Goal: Navigation & Orientation: Understand site structure

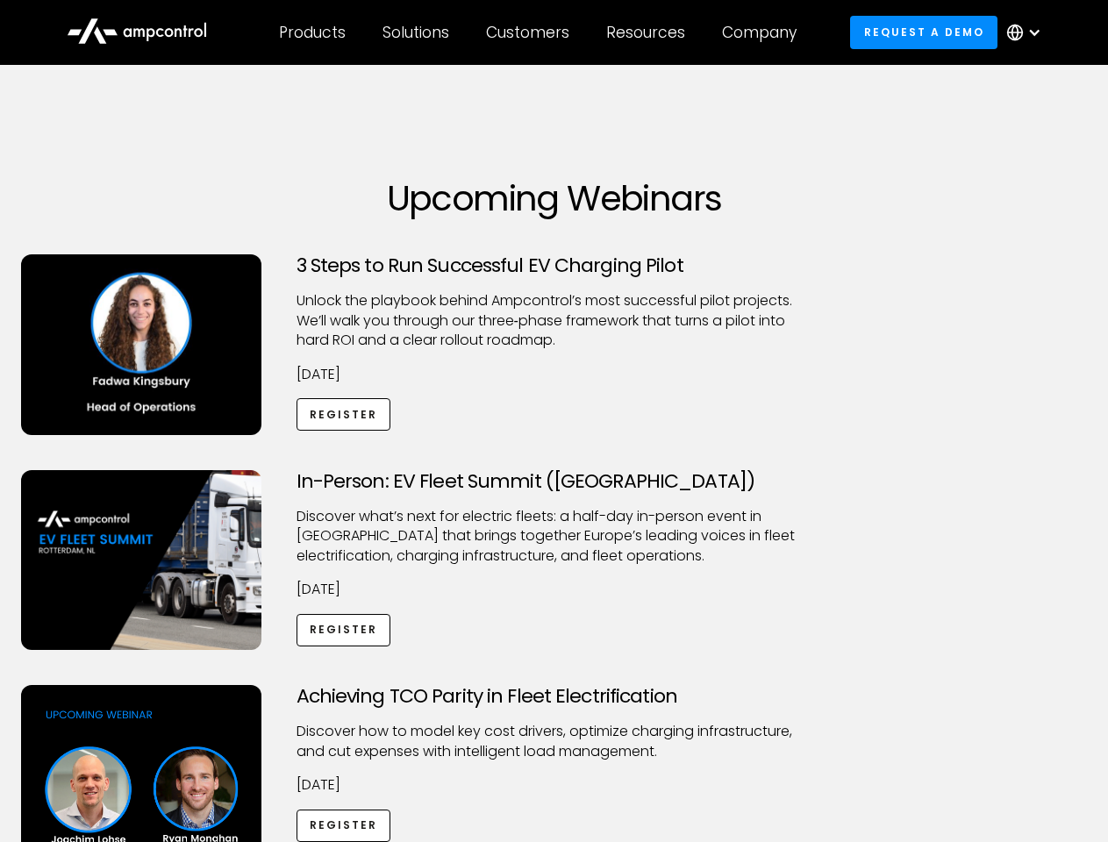
click at [539, 32] on div "Customers" at bounding box center [527, 32] width 83 height 19
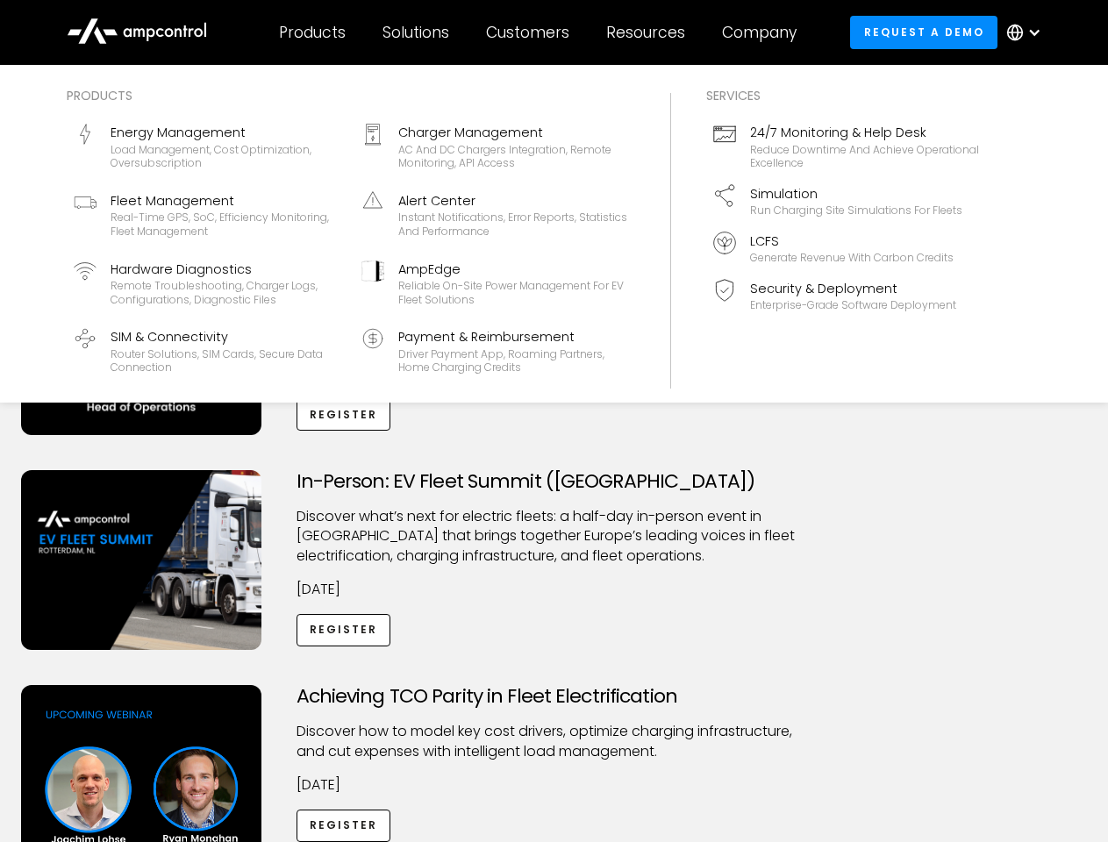
click at [311, 32] on div "Products" at bounding box center [312, 32] width 67 height 19
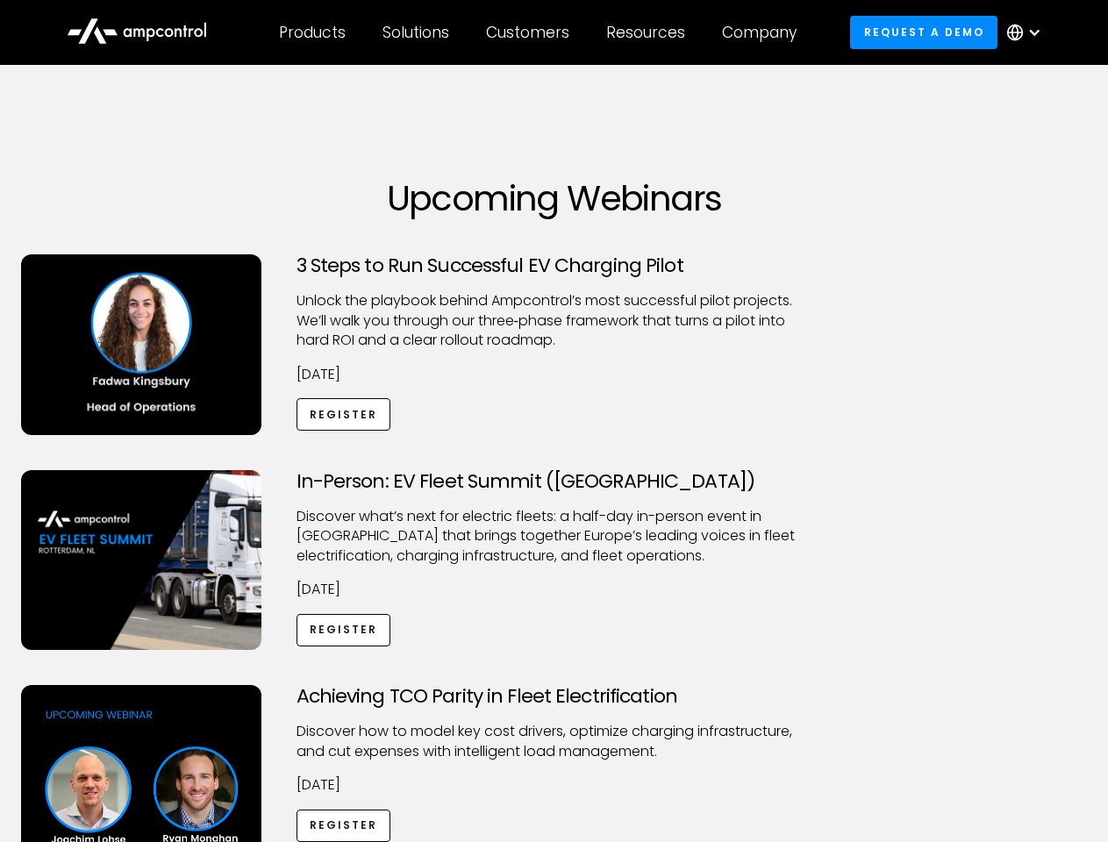
click at [417, 32] on div "Solutions" at bounding box center [415, 32] width 67 height 19
click at [531, 32] on div "Customers" at bounding box center [527, 32] width 83 height 19
click at [649, 32] on div "Resources" at bounding box center [645, 32] width 79 height 19
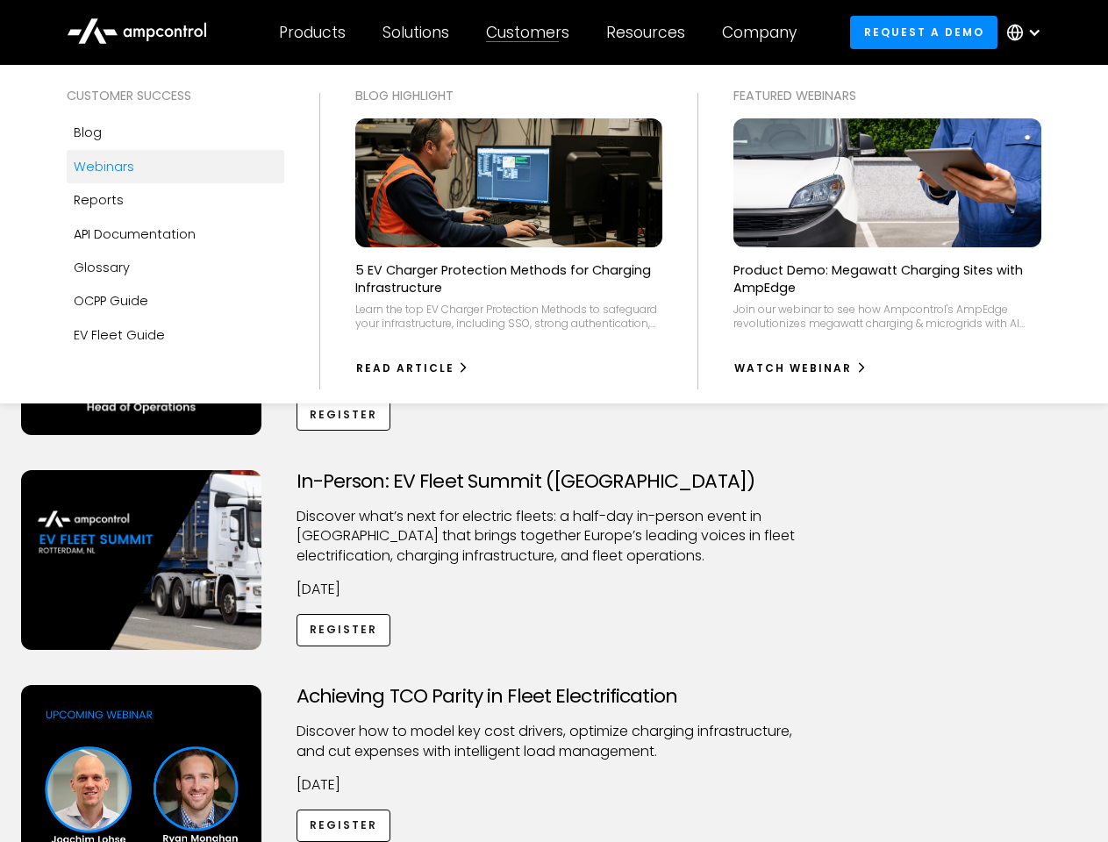
click at [765, 32] on div "Company" at bounding box center [759, 32] width 75 height 19
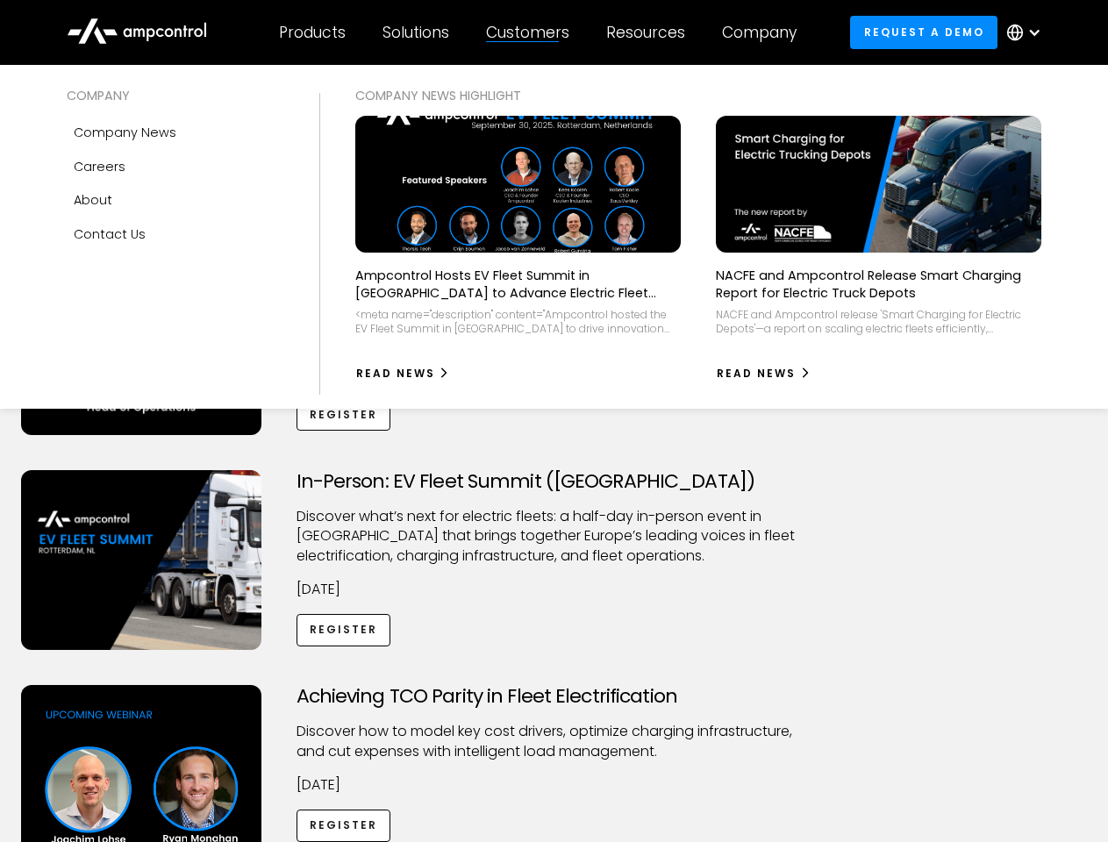
click at [1028, 32] on div at bounding box center [1034, 32] width 14 height 14
